Goal: Task Accomplishment & Management: Complete application form

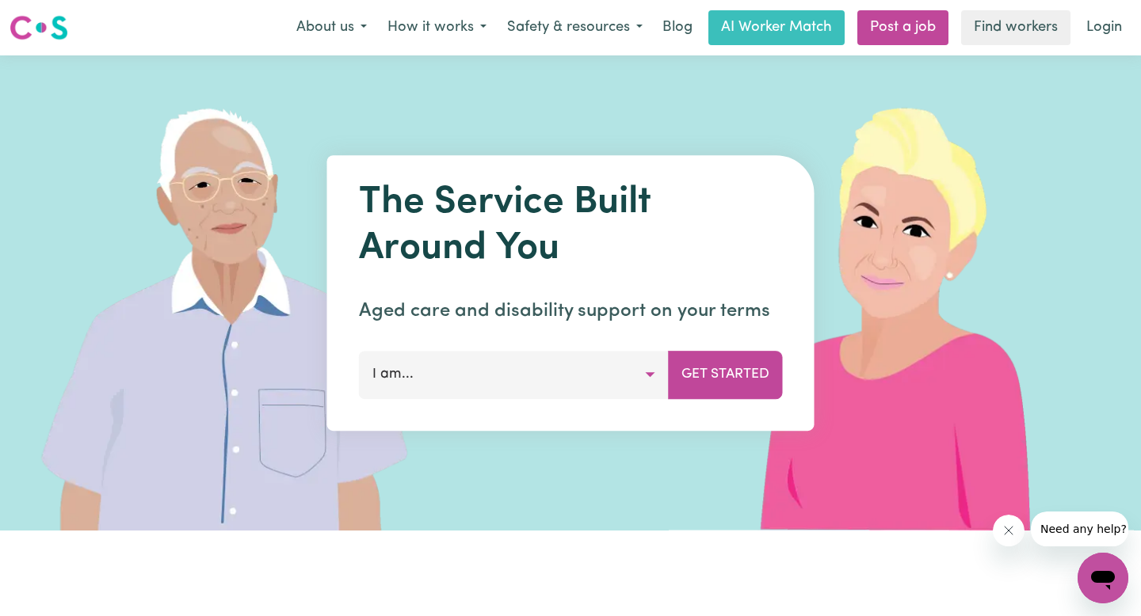
click at [516, 368] on button "I am..." at bounding box center [514, 375] width 310 height 48
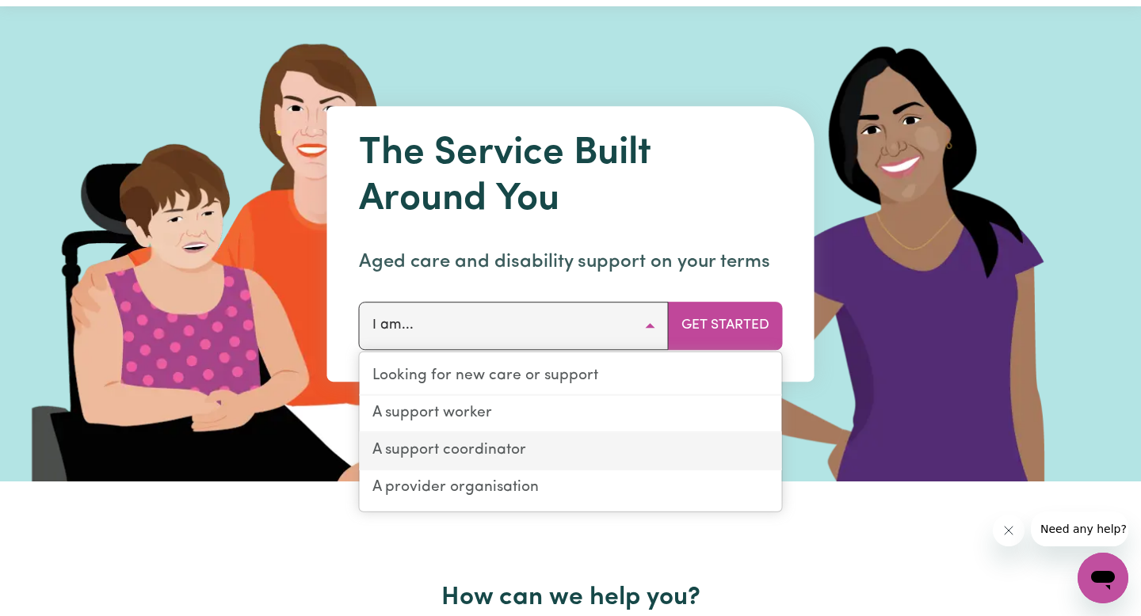
scroll to position [60, 0]
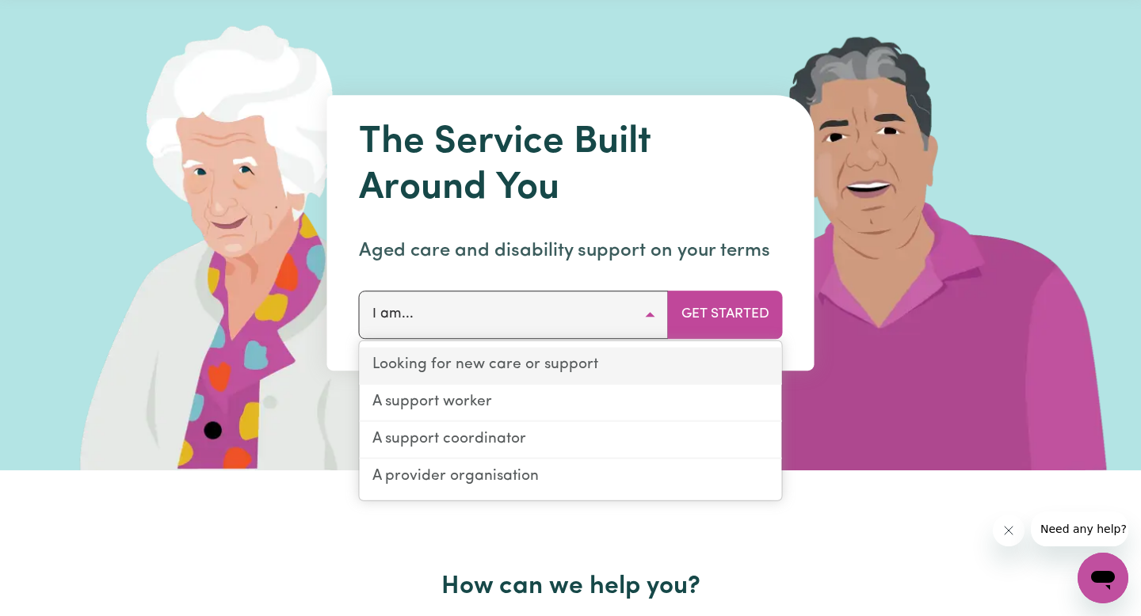
click at [516, 363] on link "Looking for new care or support" at bounding box center [571, 366] width 422 height 37
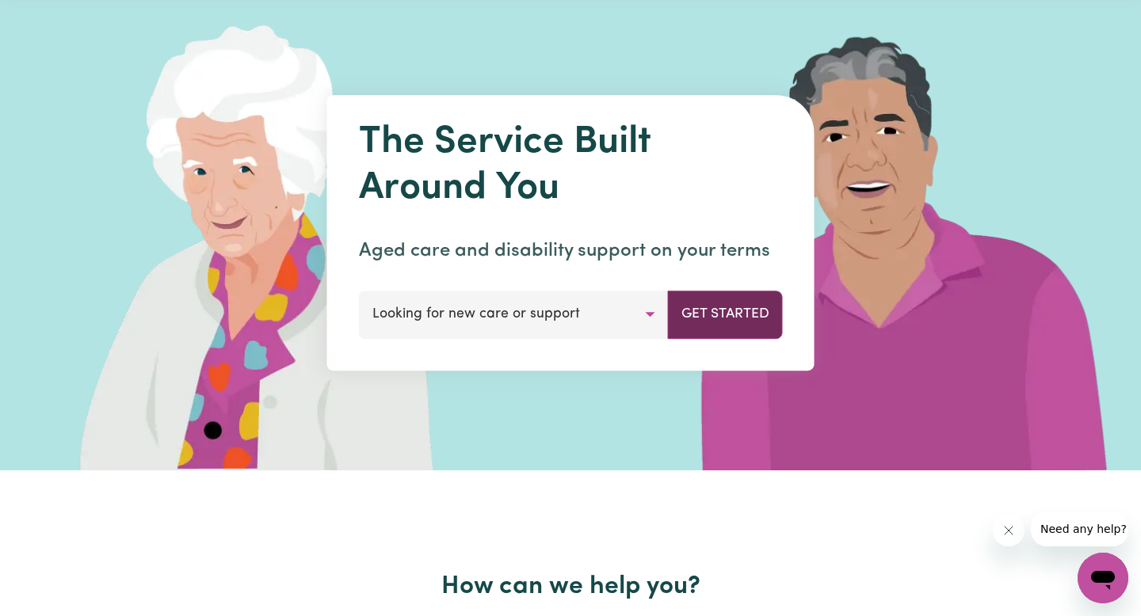
click at [717, 314] on button "Get Started" at bounding box center [725, 315] width 115 height 48
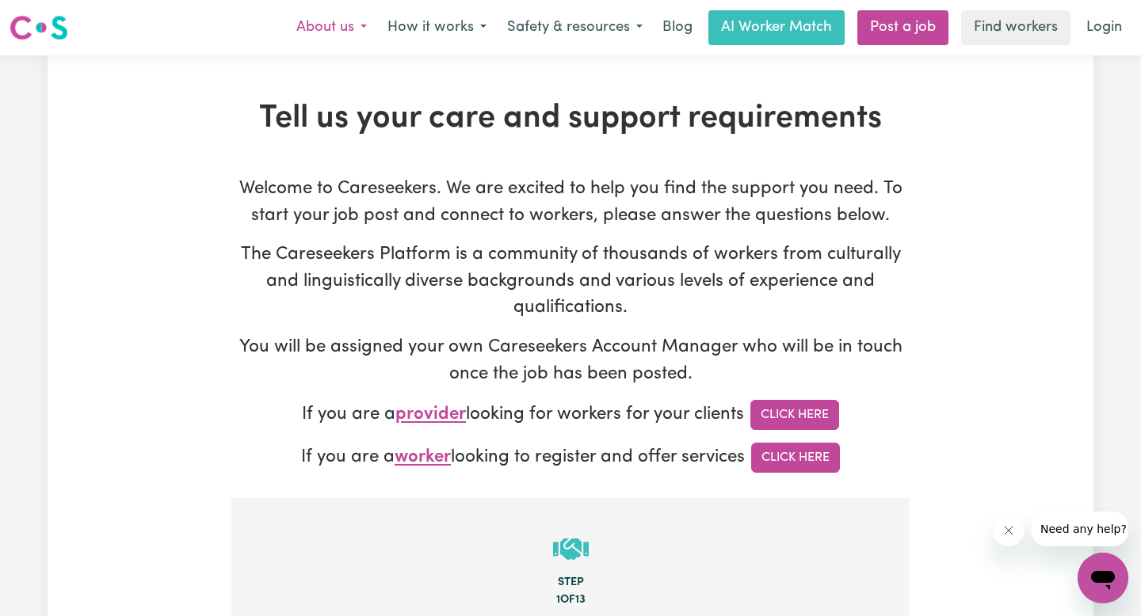
click at [321, 31] on button "About us" at bounding box center [331, 27] width 91 height 33
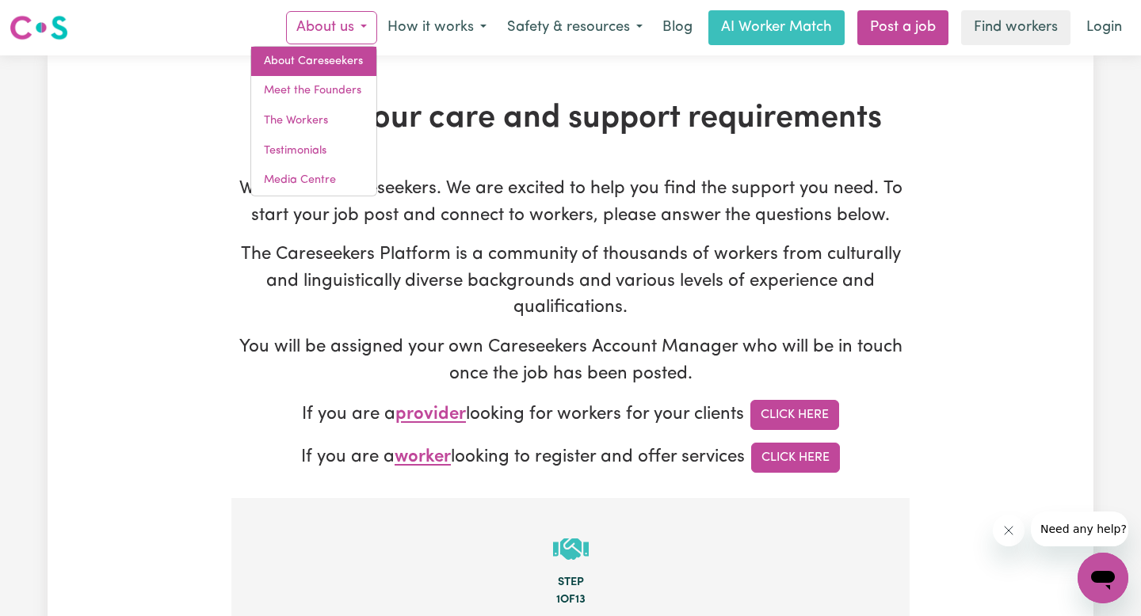
click at [310, 67] on link "About Careseekers" at bounding box center [313, 62] width 125 height 30
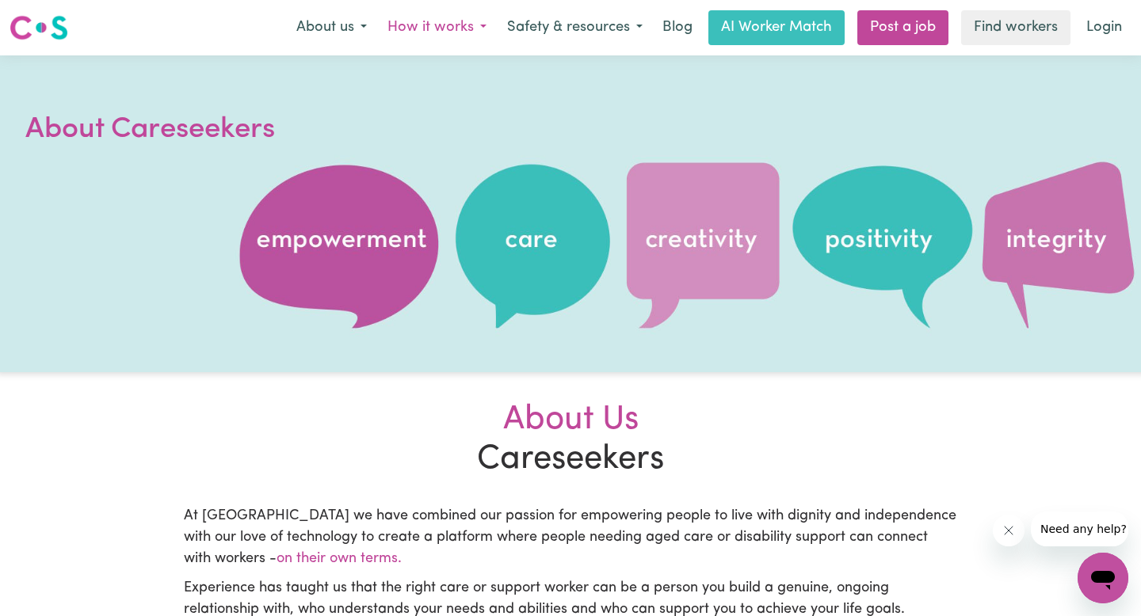
click at [477, 26] on button "How it works" at bounding box center [437, 27] width 120 height 33
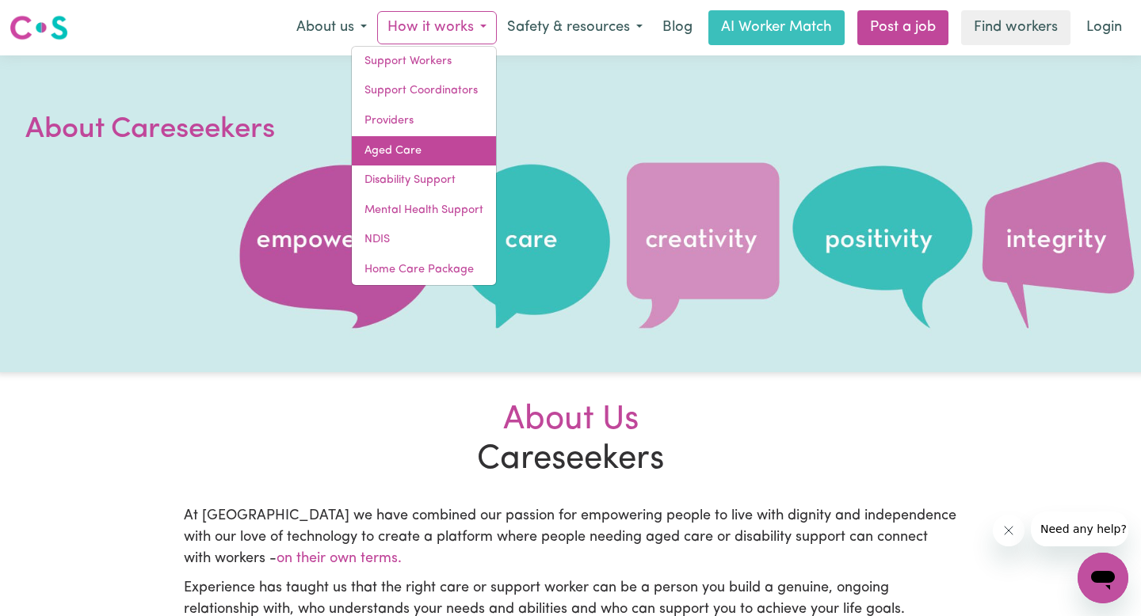
click at [397, 148] on link "Aged Care" at bounding box center [424, 151] width 144 height 30
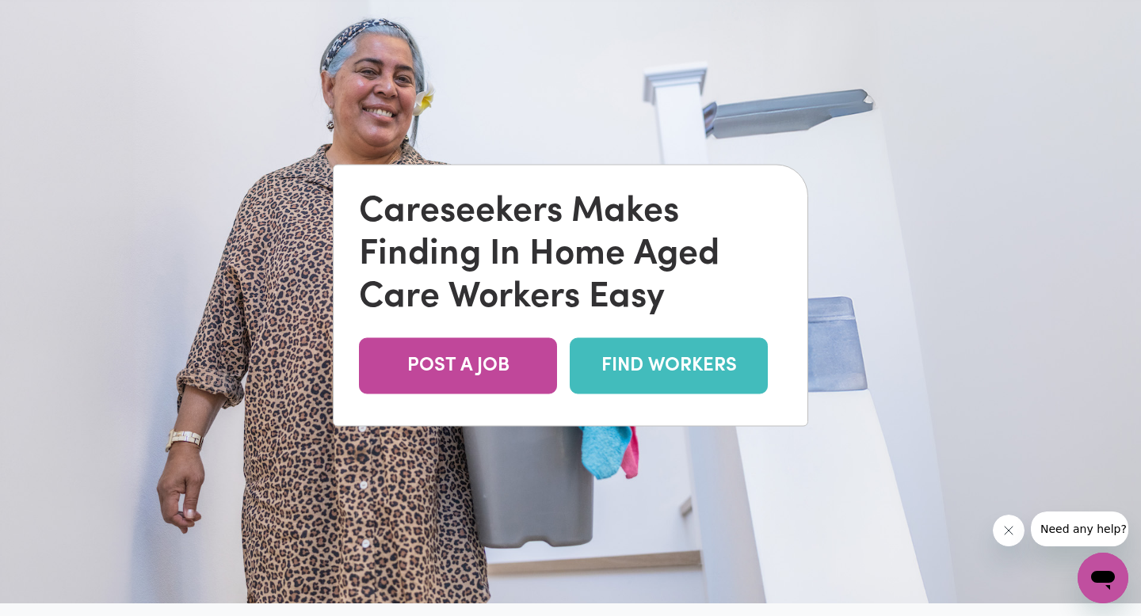
scroll to position [83, 0]
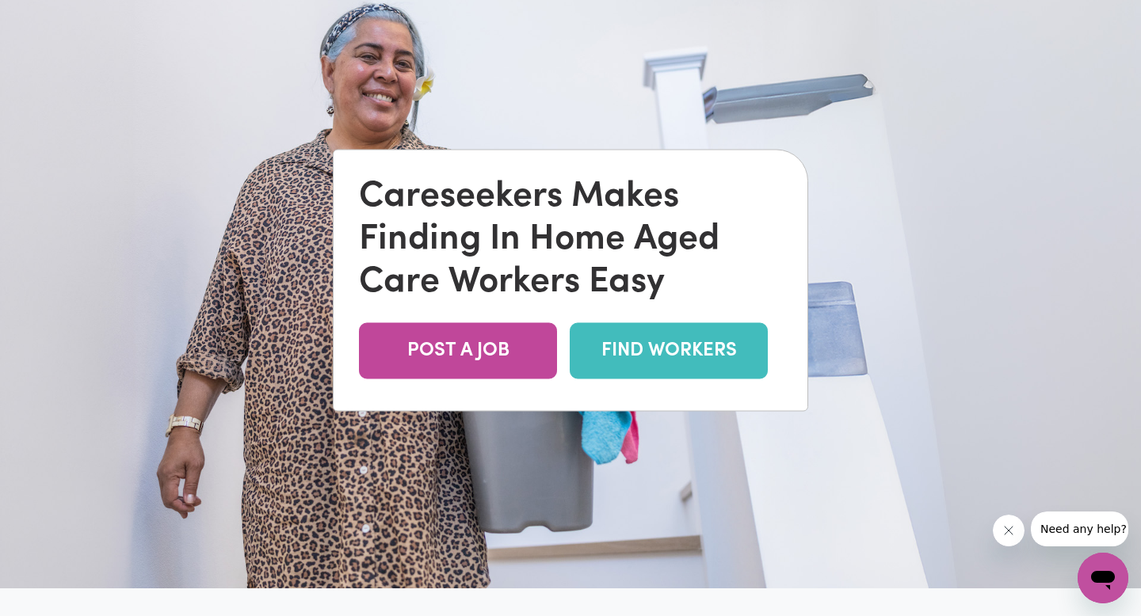
click at [661, 361] on link "FIND WORKERS" at bounding box center [668, 351] width 198 height 56
